Goal: Task Accomplishment & Management: Manage account settings

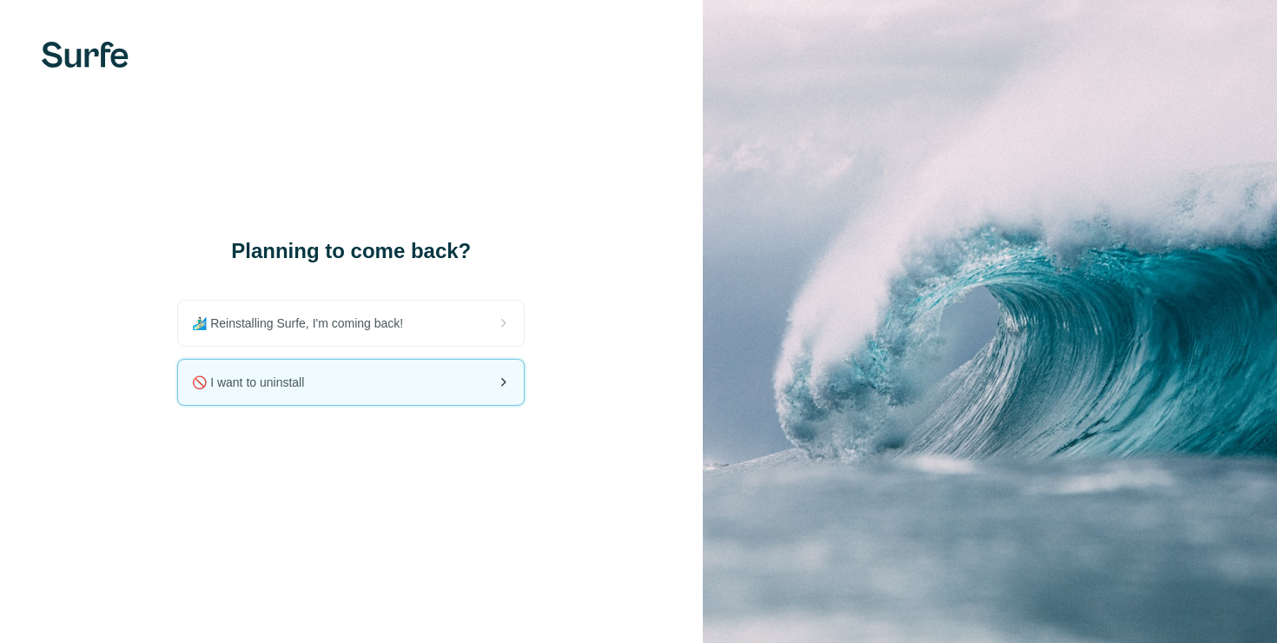
click at [397, 378] on div "🚫 I want to uninstall" at bounding box center [351, 382] width 346 height 45
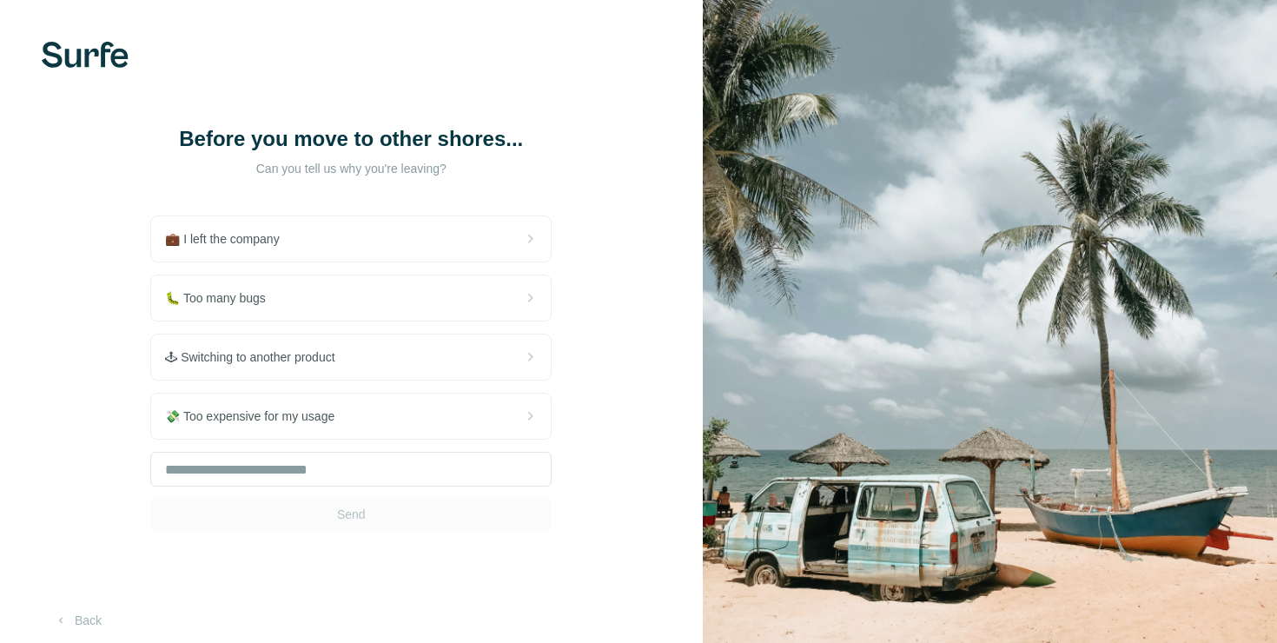
click at [409, 502] on div "Send" at bounding box center [350, 492] width 401 height 80
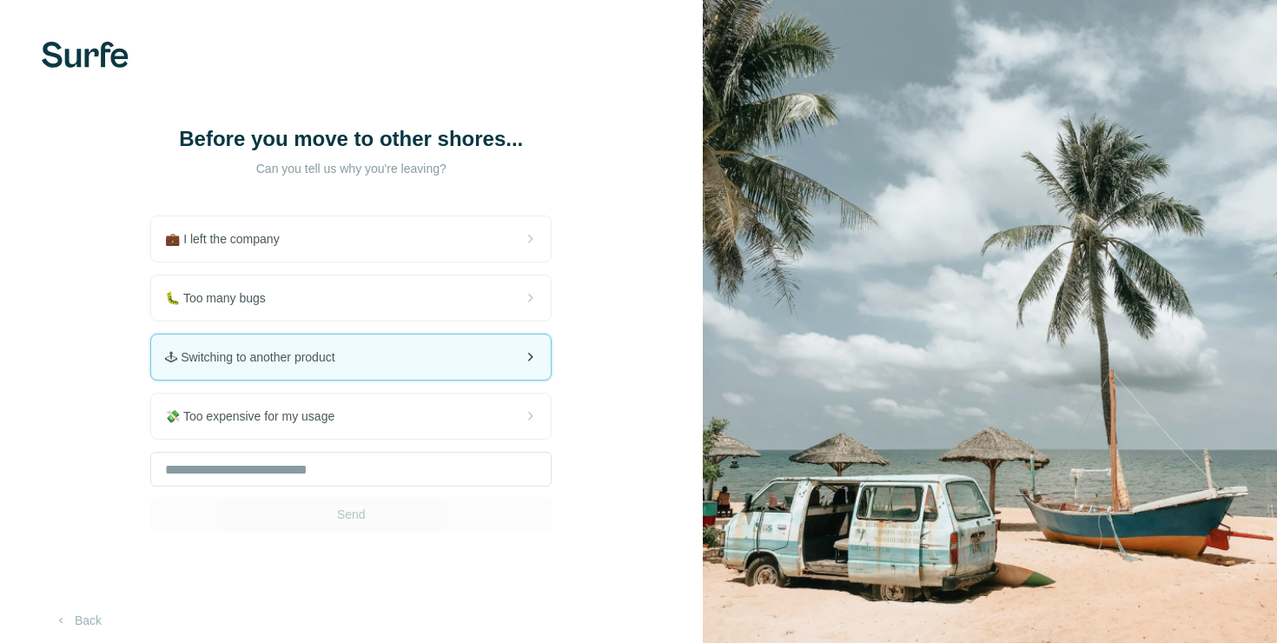
click at [346, 362] on span "🕹 Switching to another product" at bounding box center [256, 356] width 183 height 17
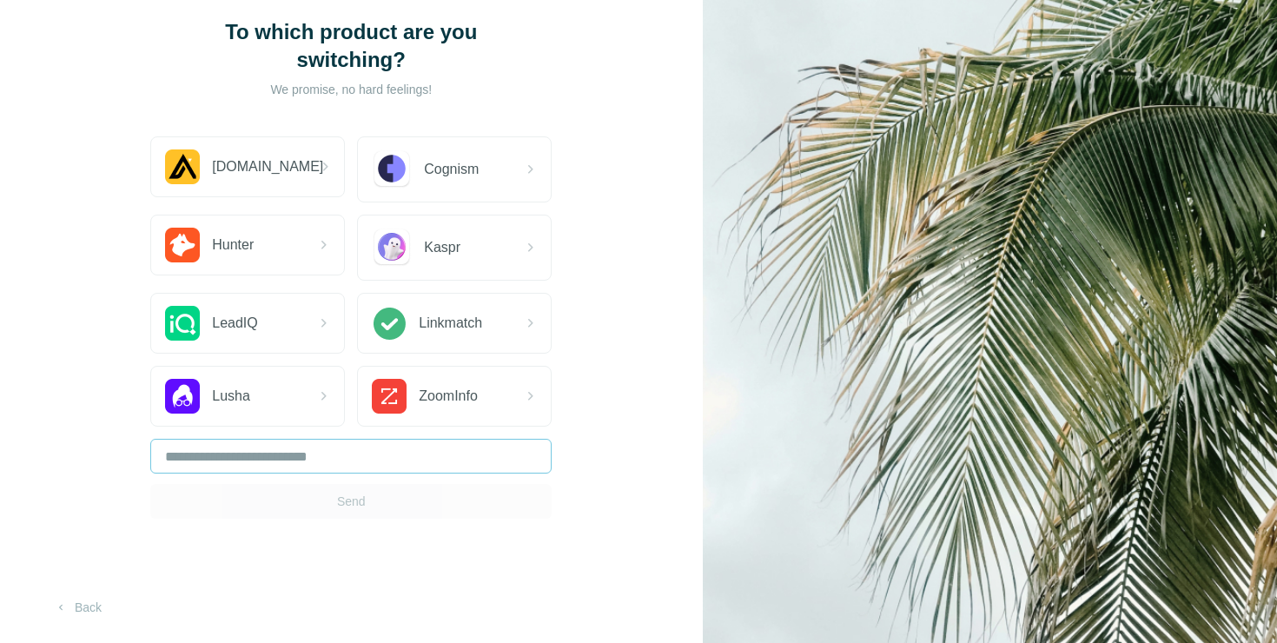
scroll to position [108, 0]
click at [333, 457] on input "text" at bounding box center [350, 455] width 401 height 35
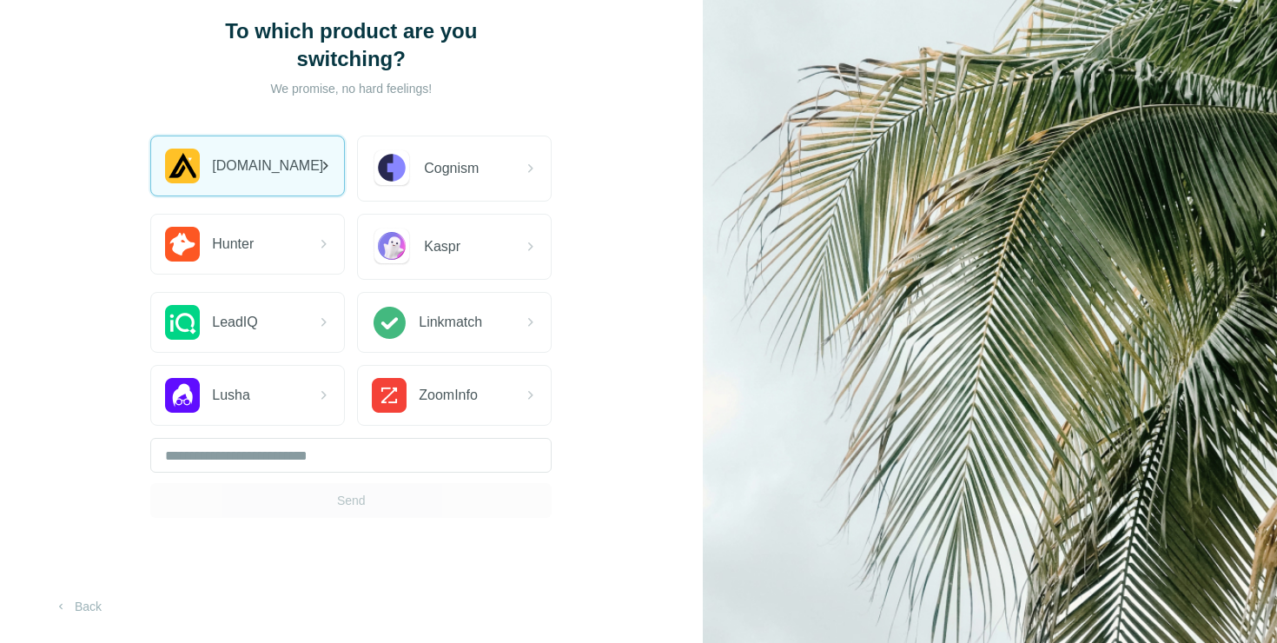
click at [244, 178] on div "[DOMAIN_NAME]" at bounding box center [239, 166] width 149 height 35
